Goal: Transaction & Acquisition: Purchase product/service

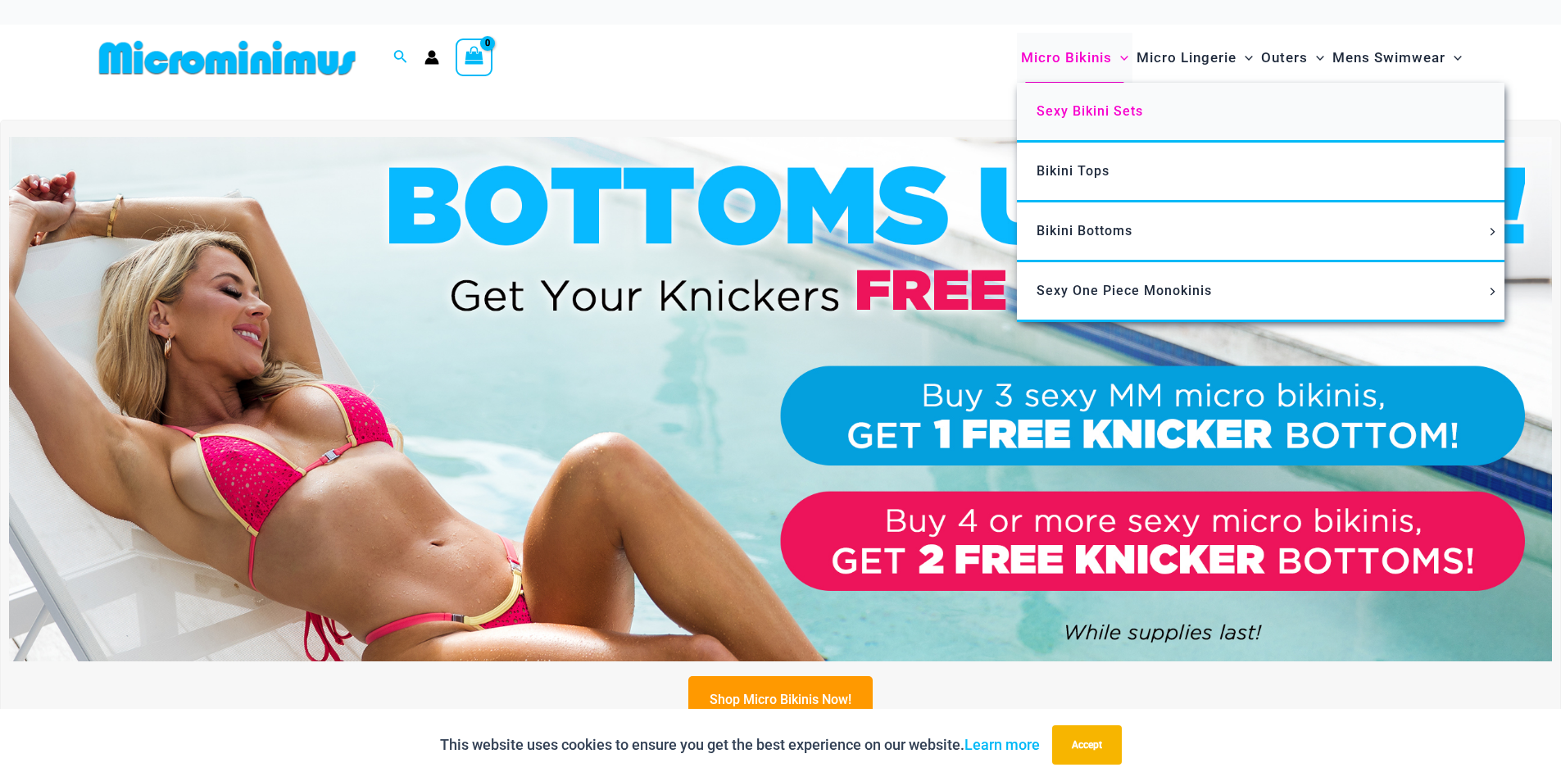
click at [1074, 112] on span "Sexy Bikini Sets" at bounding box center [1089, 111] width 107 height 16
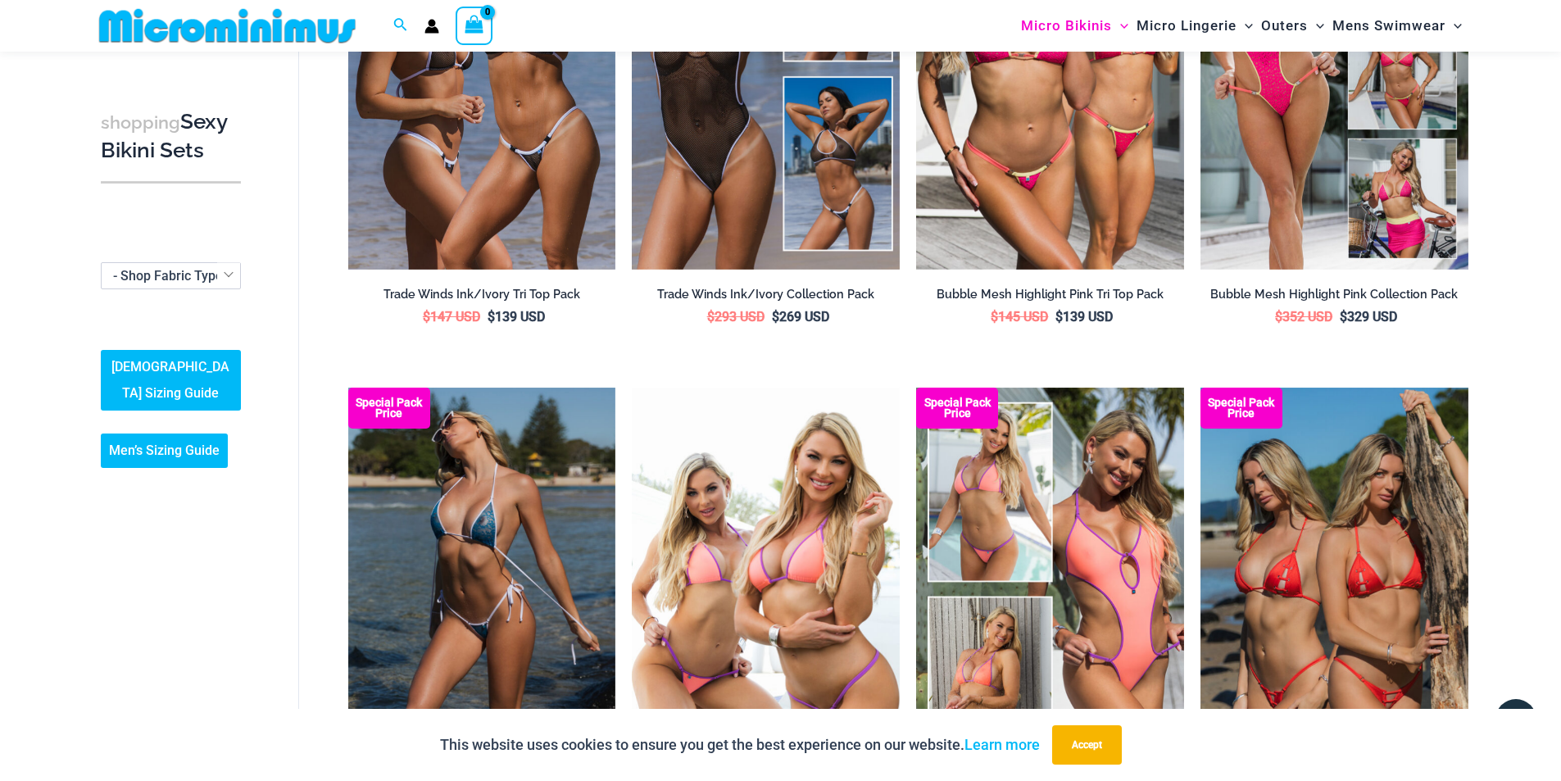
scroll to position [312, 0]
